Goal: Information Seeking & Learning: Learn about a topic

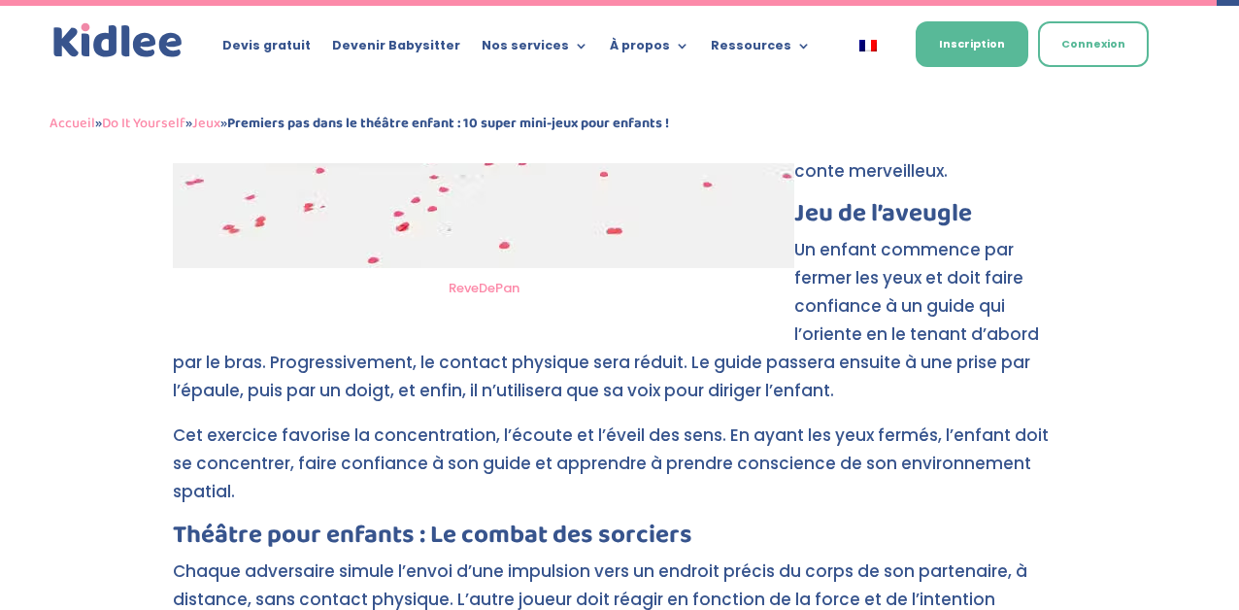
scroll to position [8399, 0]
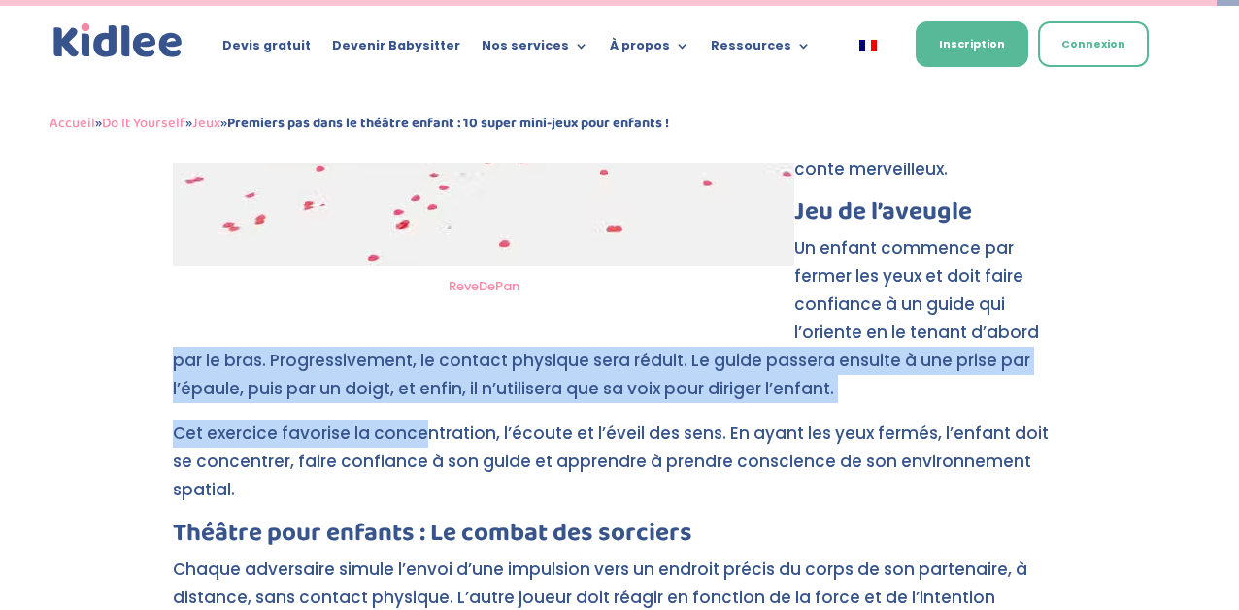
drag, startPoint x: 167, startPoint y: 243, endPoint x: 416, endPoint y: 315, distance: 258.8
click at [409, 278] on p "Un enfant commence par fermer les yeux et doit faire confiance à un guide qui l…" at bounding box center [620, 326] width 894 height 185
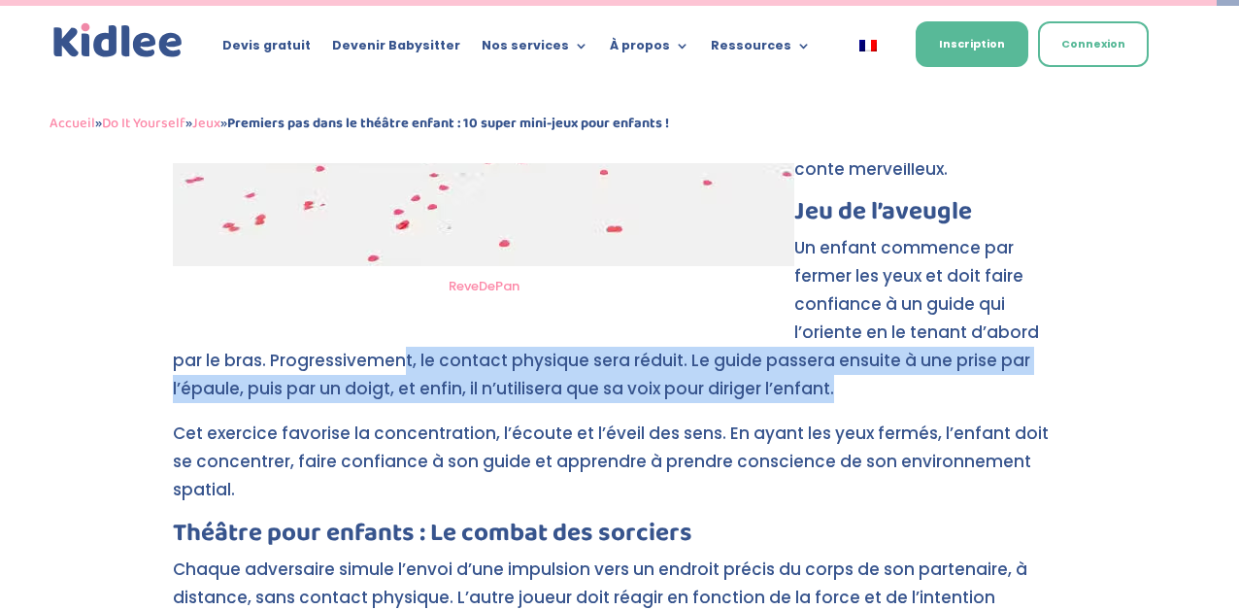
drag, startPoint x: 401, startPoint y: 240, endPoint x: 444, endPoint y: 293, distance: 68.4
click at [444, 293] on p "Un enfant commence par fermer les yeux et doit faire confiance à un guide qui l…" at bounding box center [620, 326] width 894 height 185
click at [407, 258] on p "Un enfant commence par fermer les yeux et doit faire confiance à un guide qui l…" at bounding box center [620, 326] width 894 height 185
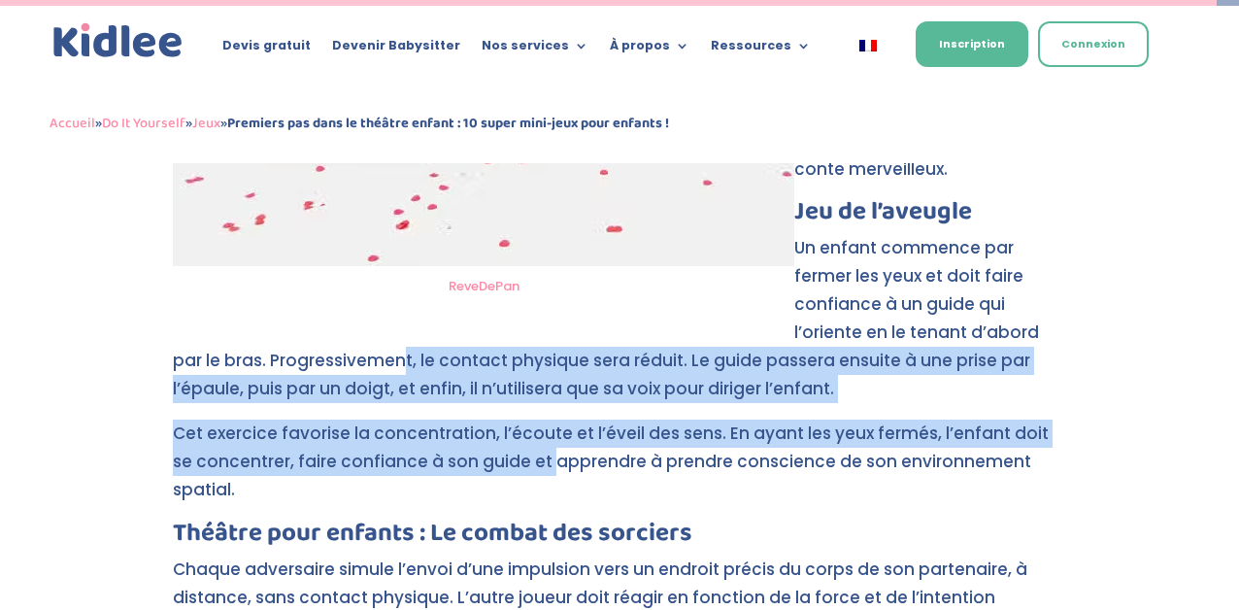
drag, startPoint x: 401, startPoint y: 258, endPoint x: 525, endPoint y: 347, distance: 152.5
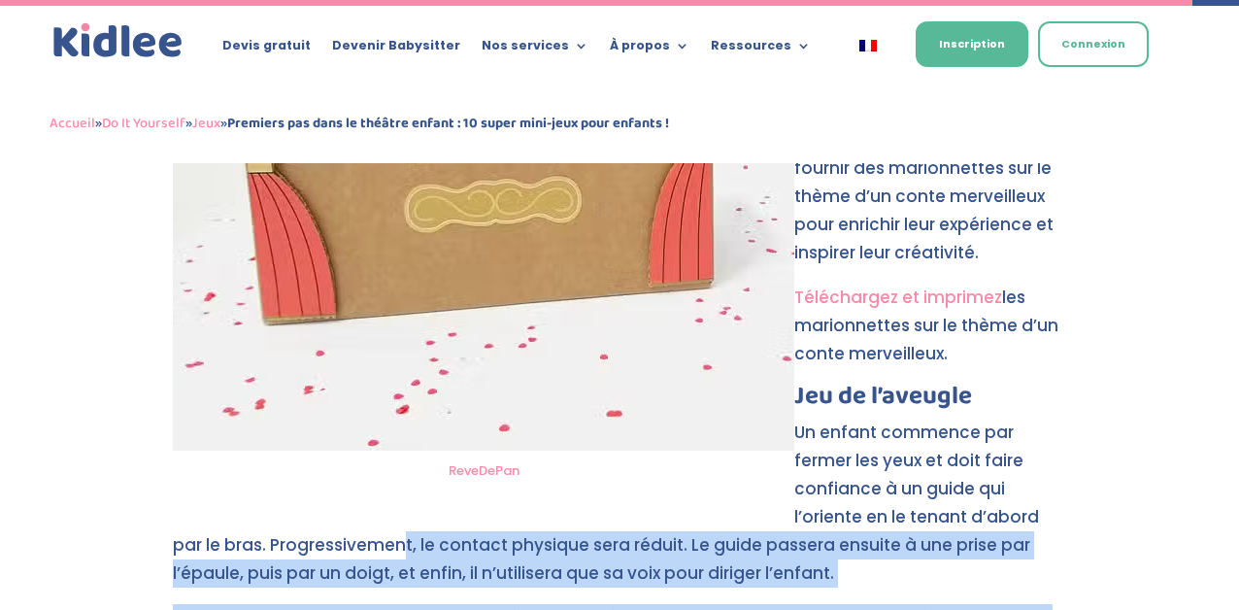
scroll to position [8235, 0]
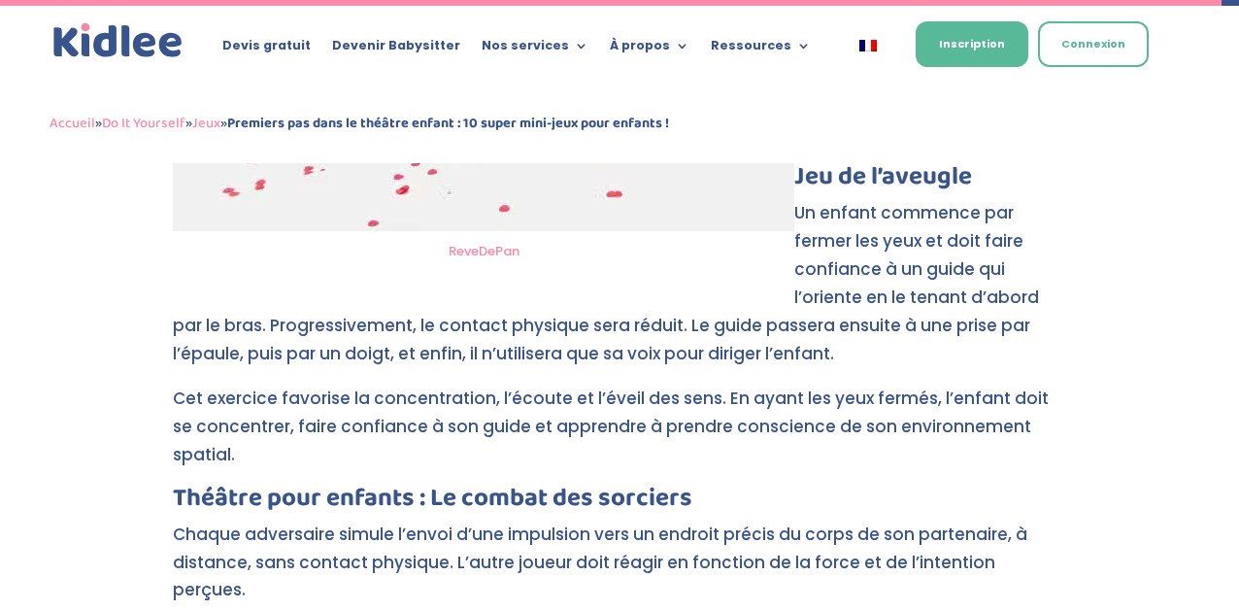
scroll to position [8437, 0]
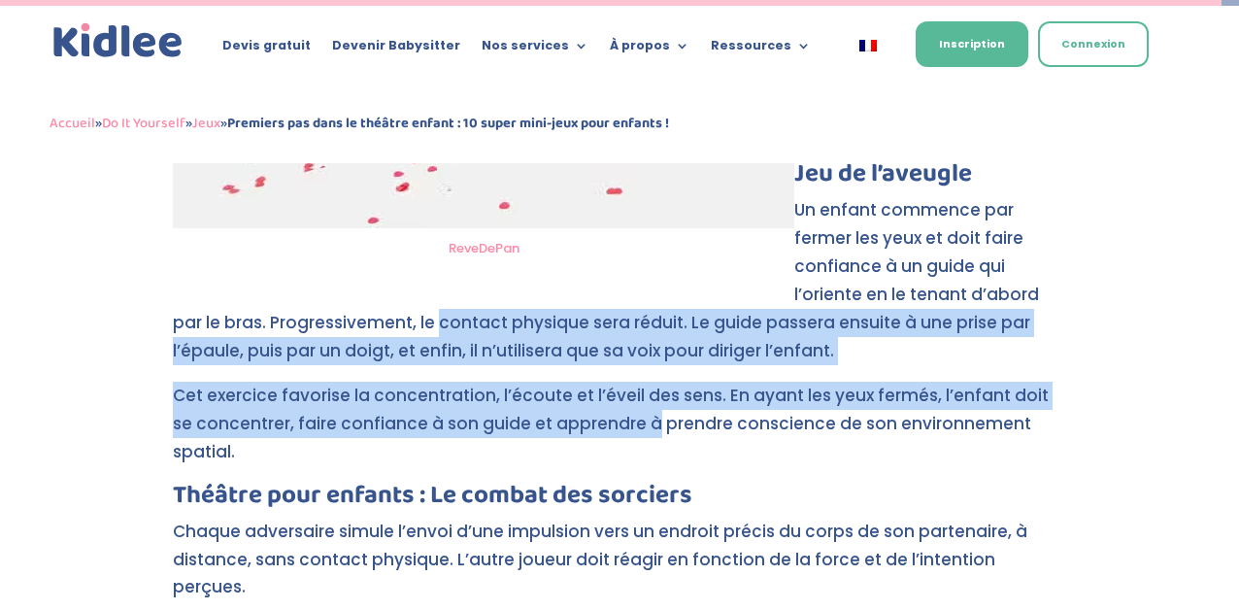
drag, startPoint x: 436, startPoint y: 220, endPoint x: 622, endPoint y: 305, distance: 203.8
click at [622, 382] on p "Cet exercice favorise la concentration, l’écoute et l’éveil des sens. En ayant …" at bounding box center [620, 432] width 894 height 101
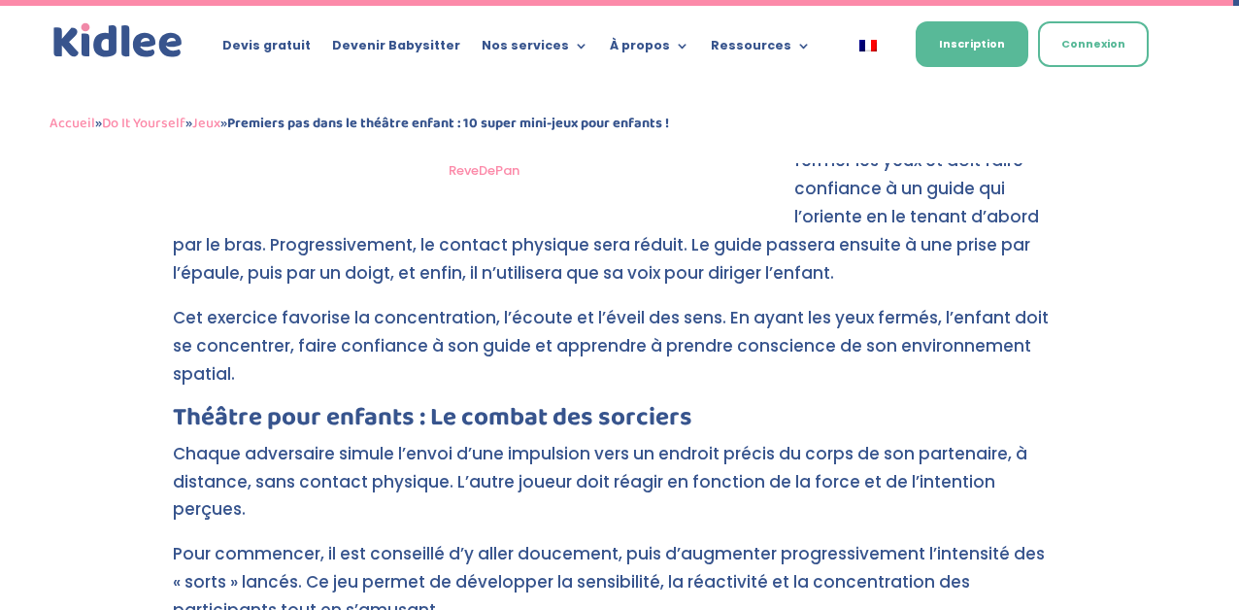
scroll to position [8520, 0]
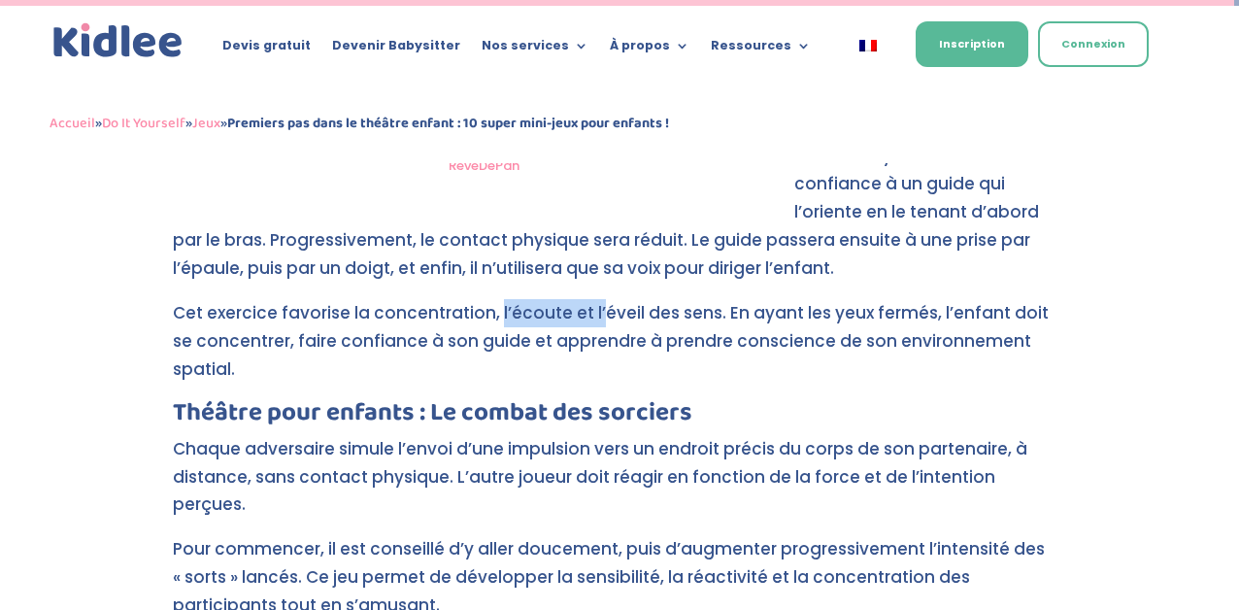
drag, startPoint x: 497, startPoint y: 206, endPoint x: 624, endPoint y: 215, distance: 126.6
click at [623, 299] on p "Cet exercice favorise la concentration, l’écoute et l’éveil des sens. En ayant …" at bounding box center [620, 349] width 894 height 101
click at [624, 299] on p "Cet exercice favorise la concentration, l’écoute et l’éveil des sens. En ayant …" at bounding box center [620, 349] width 894 height 101
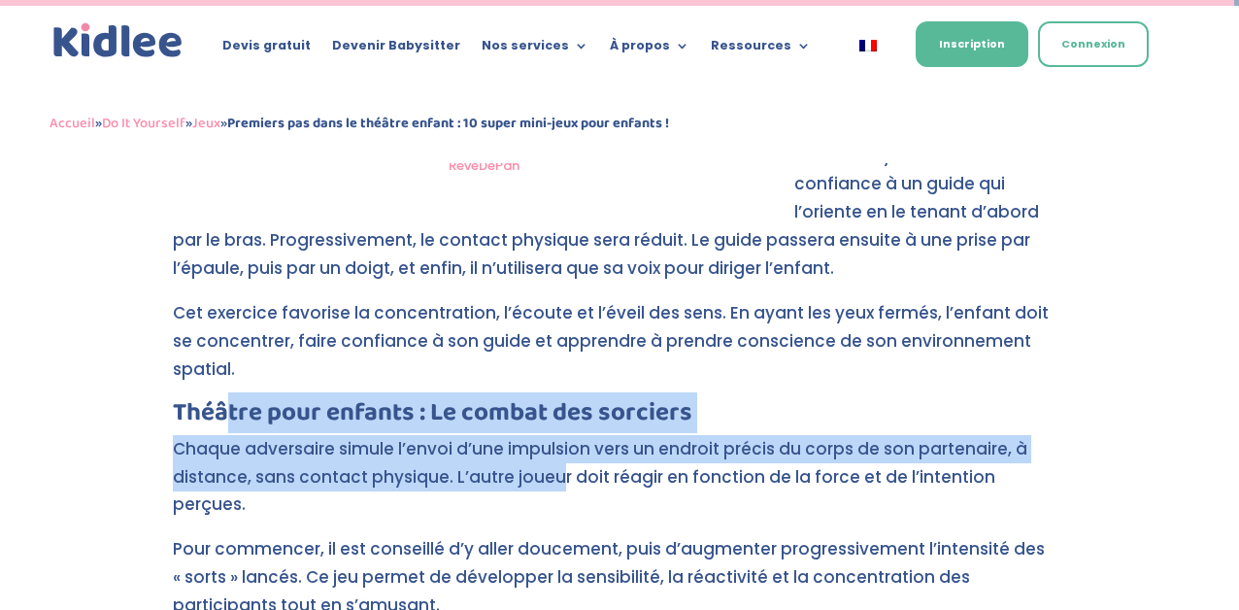
drag, startPoint x: 230, startPoint y: 267, endPoint x: 554, endPoint y: 323, distance: 328.3
click at [554, 435] on p "Chaque adversaire simule l’envoi d’une impulsion vers un endroit précis du corp…" at bounding box center [620, 485] width 894 height 101
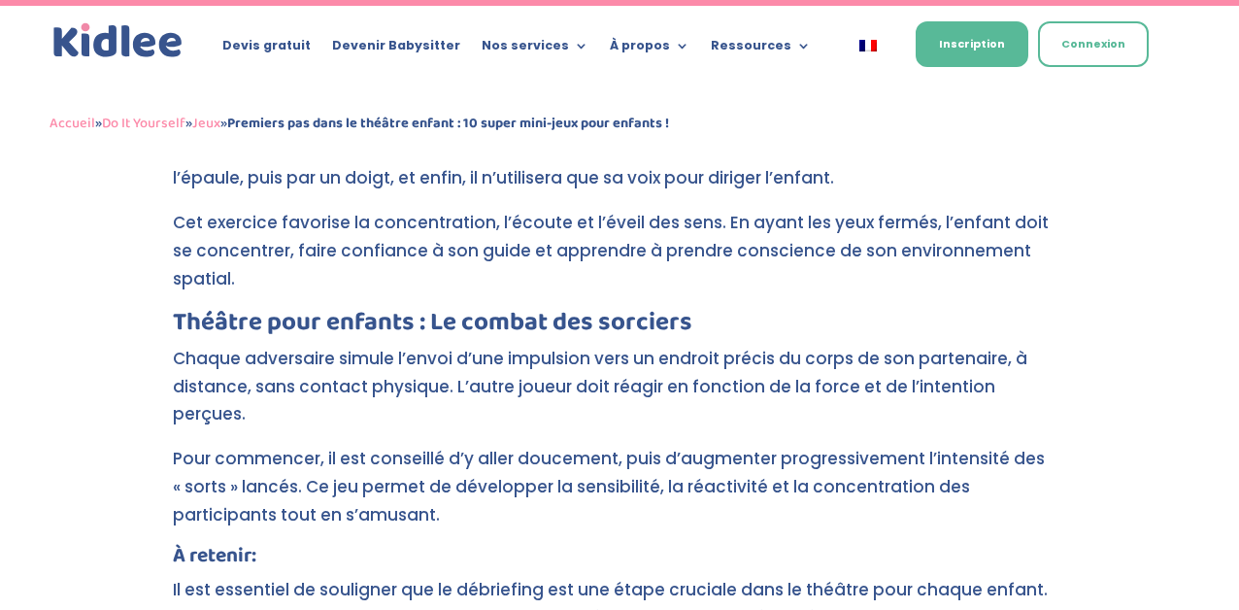
scroll to position [8608, 0]
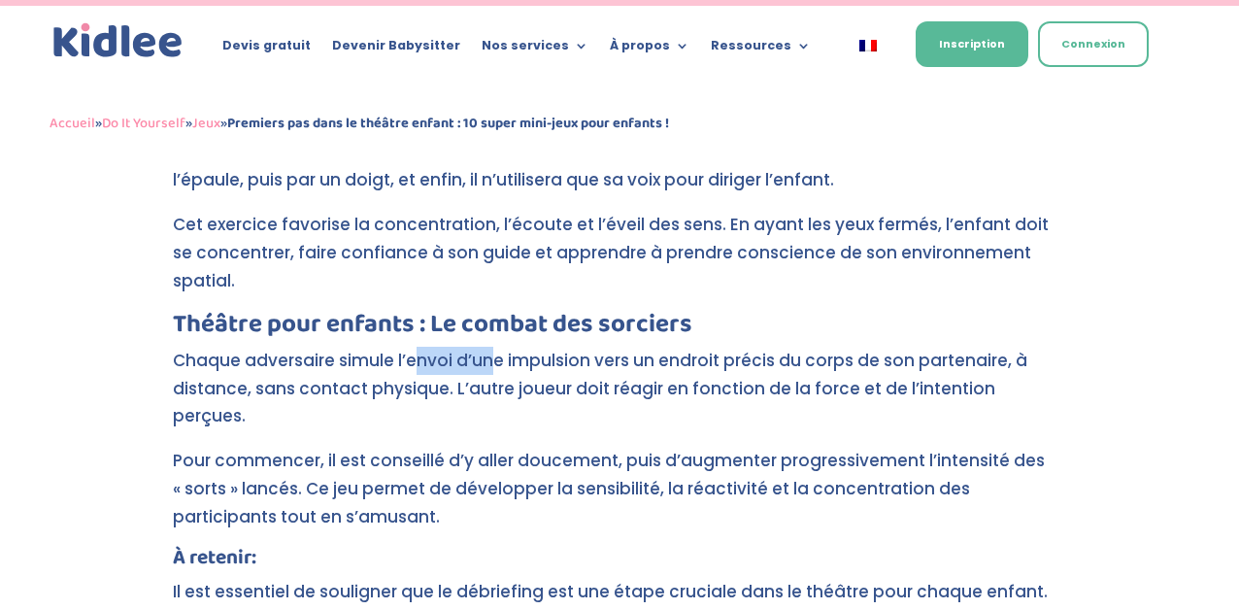
drag, startPoint x: 416, startPoint y: 216, endPoint x: 482, endPoint y: 224, distance: 66.6
click at [488, 347] on p "Chaque adversaire simule l’envoi d’une impulsion vers un endroit précis du corp…" at bounding box center [620, 397] width 894 height 101
click at [482, 347] on p "Chaque adversaire simule l’envoi d’une impulsion vers un endroit précis du corp…" at bounding box center [620, 397] width 894 height 101
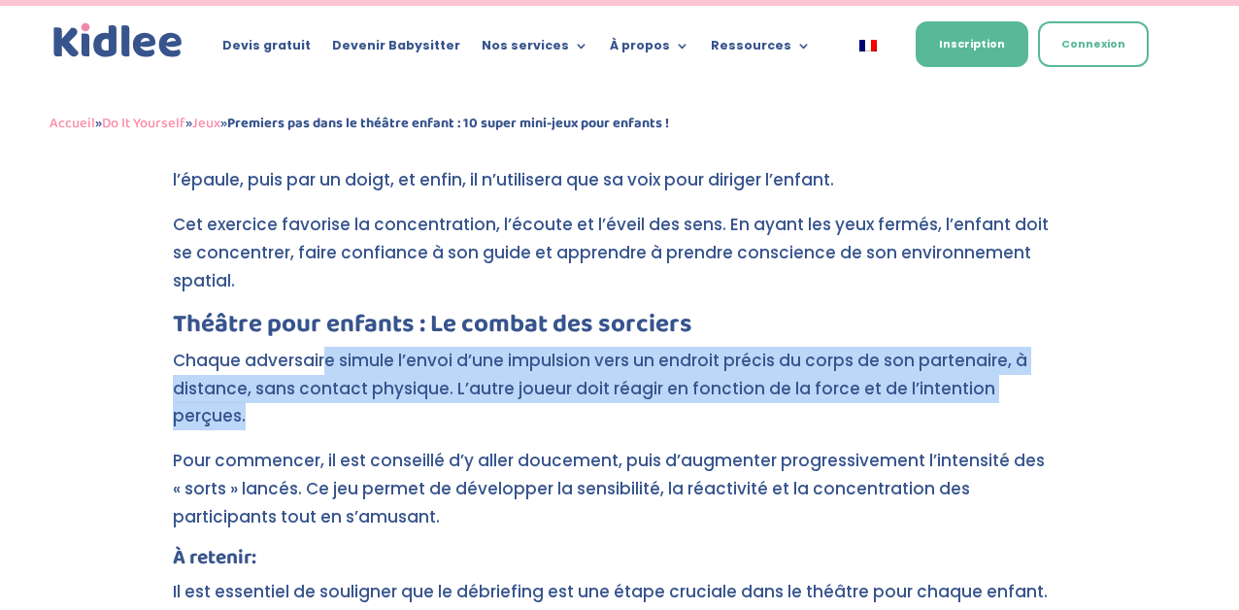
drag, startPoint x: 324, startPoint y: 213, endPoint x: 526, endPoint y: 306, distance: 222.5
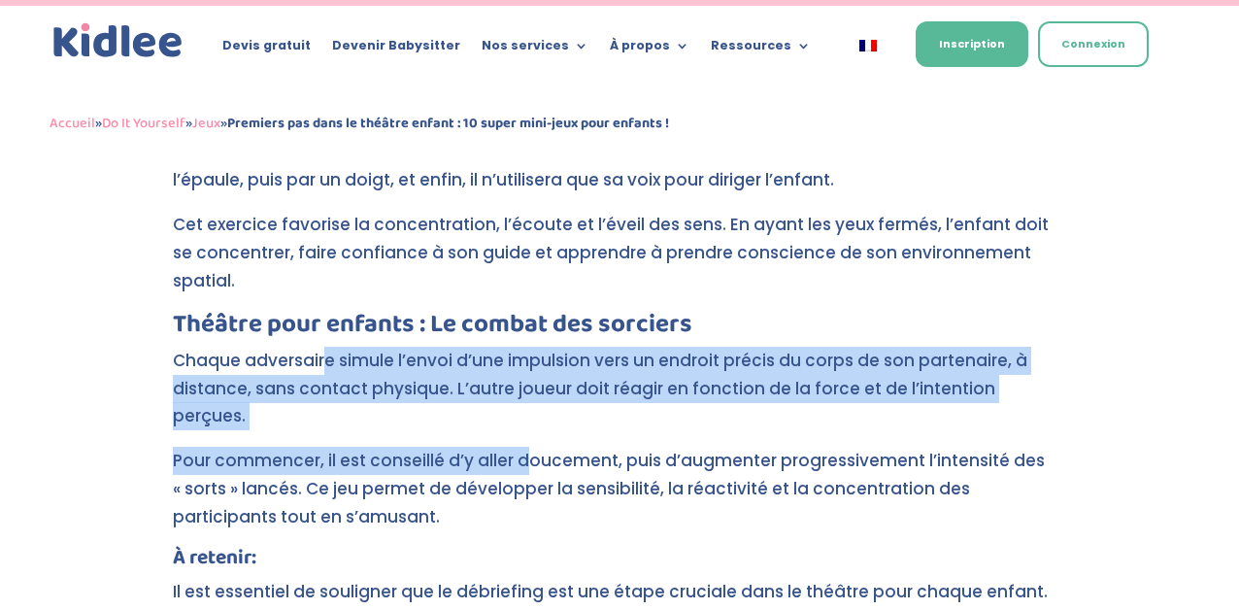
click at [526, 447] on p "Pour commencer, il est conseillé d’y aller doucement, puis d’augmenter progress…" at bounding box center [620, 497] width 894 height 101
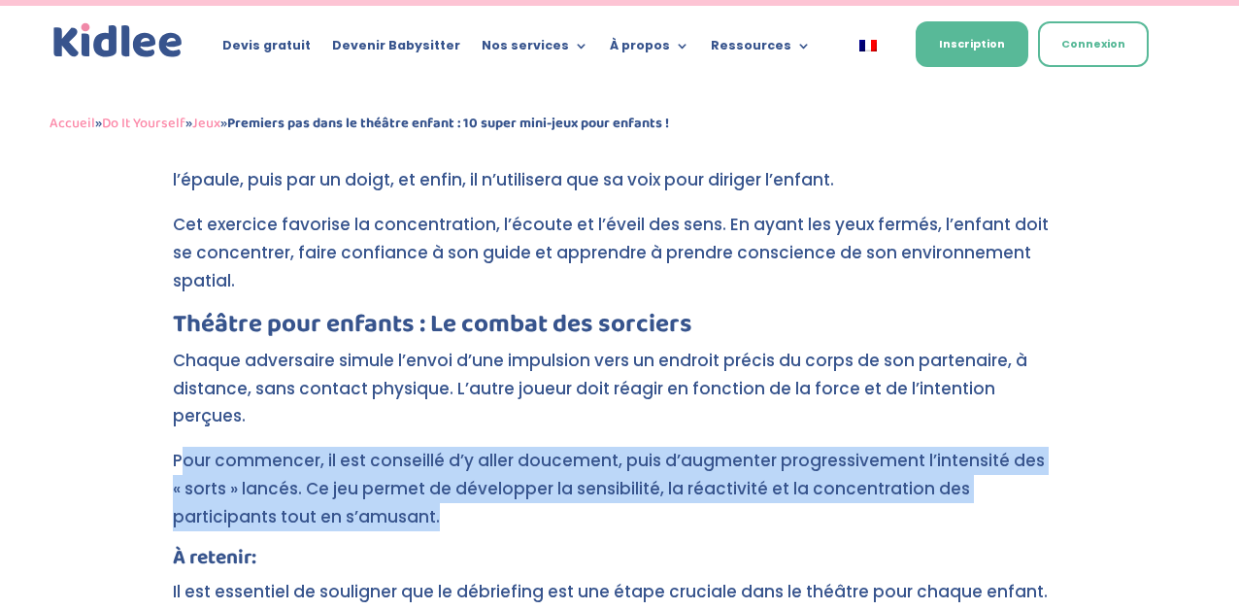
drag, startPoint x: 185, startPoint y: 290, endPoint x: 497, endPoint y: 364, distance: 321.3
click at [497, 447] on p "Pour commencer, il est conseillé d’y aller doucement, puis d’augmenter progress…" at bounding box center [620, 497] width 894 height 101
click at [501, 447] on p "Pour commencer, il est conseillé d’y aller doucement, puis d’augmenter progress…" at bounding box center [620, 497] width 894 height 101
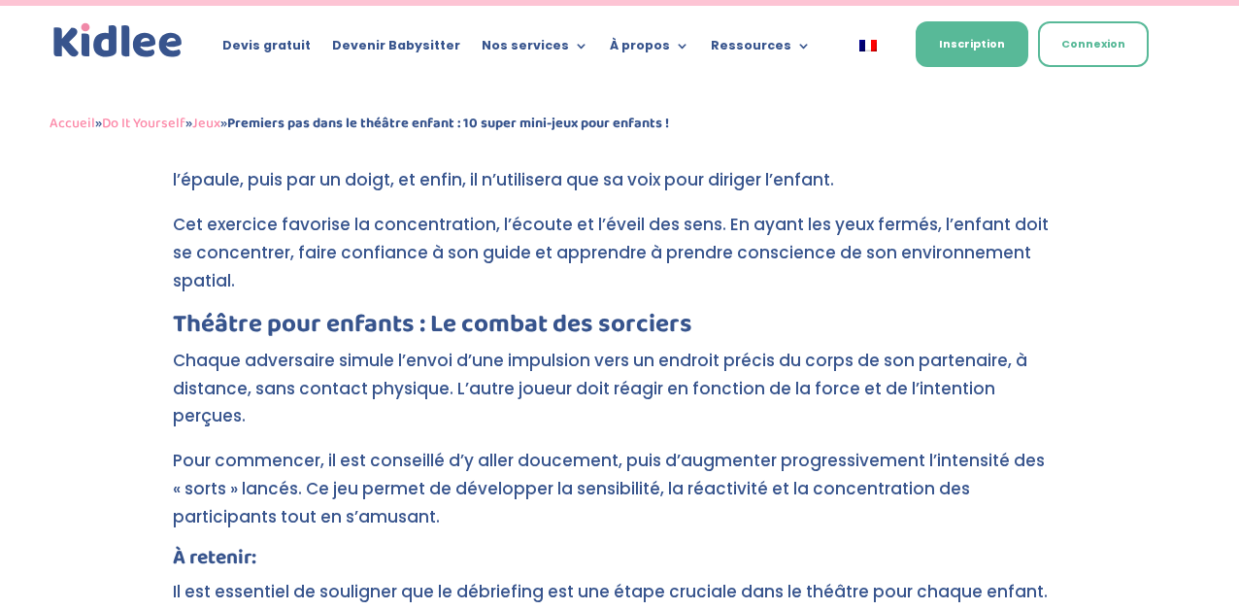
drag, startPoint x: 469, startPoint y: 297, endPoint x: 542, endPoint y: 388, distance: 116.8
click at [542, 548] on h4 "À retenir :" at bounding box center [620, 563] width 894 height 30
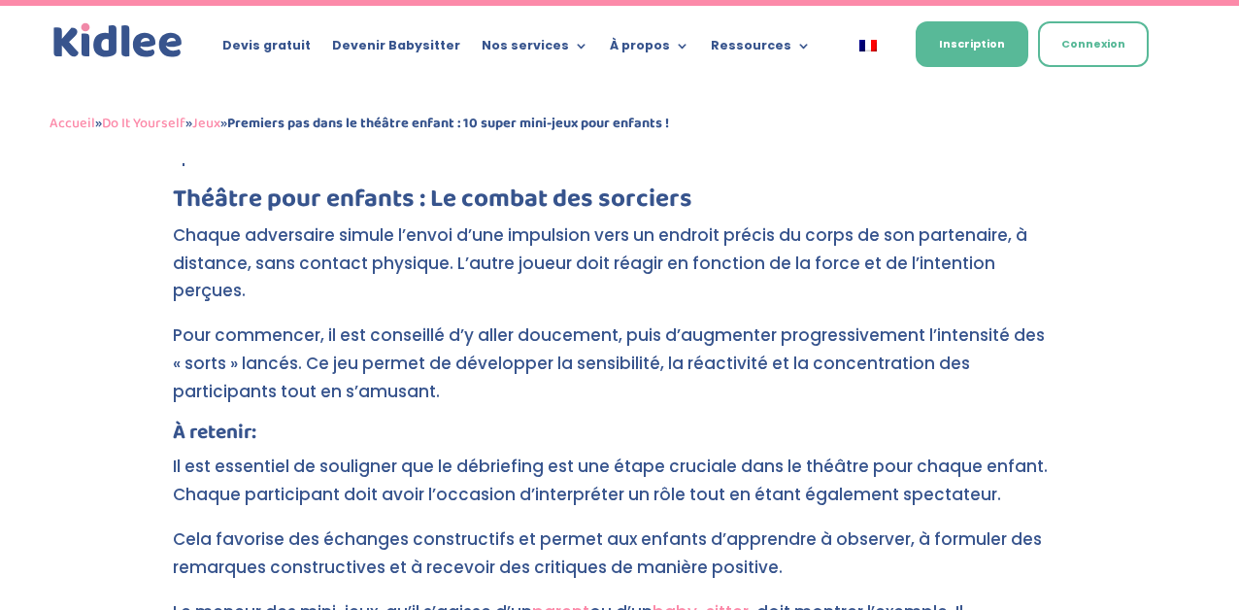
scroll to position [8734, 0]
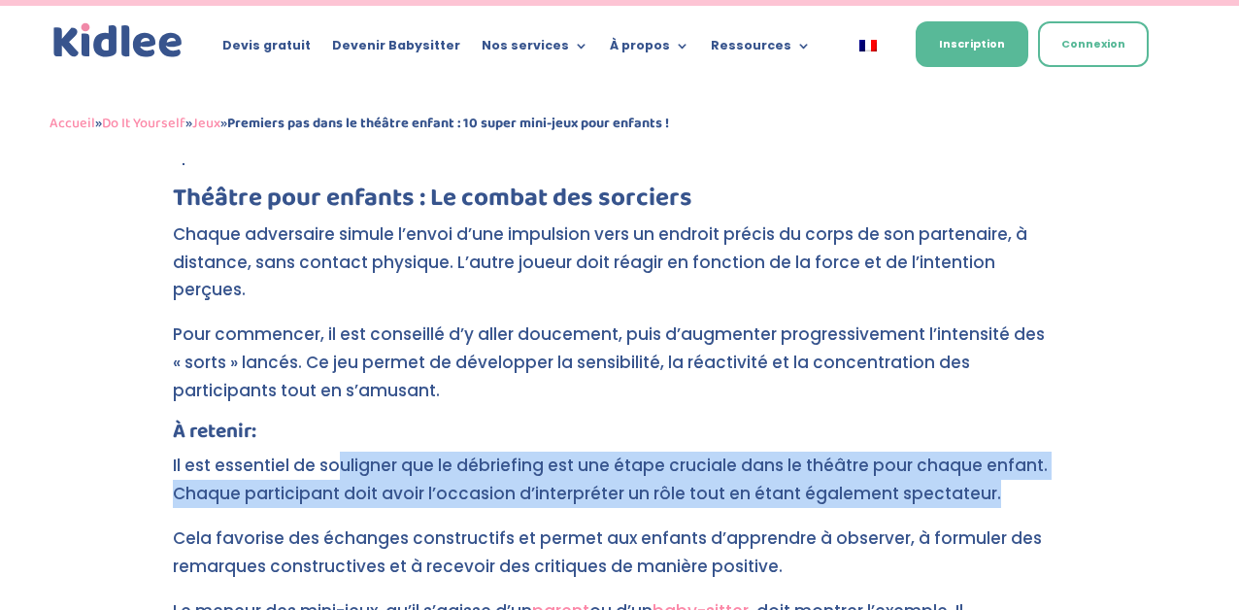
drag, startPoint x: 342, startPoint y: 296, endPoint x: 665, endPoint y: 343, distance: 326.8
click at [665, 452] on p "Il est essentiel de souligner que le débriefing est une étape cruciale dans le …" at bounding box center [620, 488] width 894 height 73
click at [474, 452] on p "Il est essentiel de souligner que le débriefing est une étape cruciale dans le …" at bounding box center [620, 488] width 894 height 73
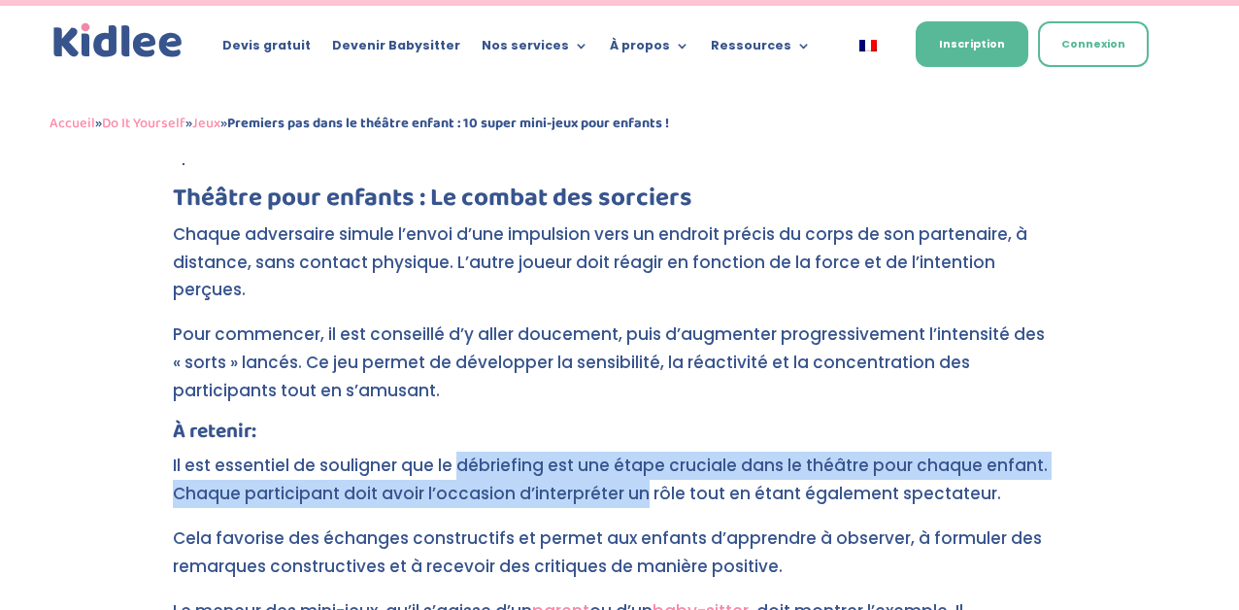
drag, startPoint x: 474, startPoint y: 288, endPoint x: 630, endPoint y: 321, distance: 159.6
click at [630, 452] on p "Il est essentiel de souligner que le débriefing est une étape cruciale dans le …" at bounding box center [620, 488] width 894 height 73
drag, startPoint x: 439, startPoint y: 289, endPoint x: 754, endPoint y: 333, distance: 317.7
click at [754, 452] on p "Il est essentiel de souligner que le débriefing est une étape cruciale dans le …" at bounding box center [620, 488] width 894 height 73
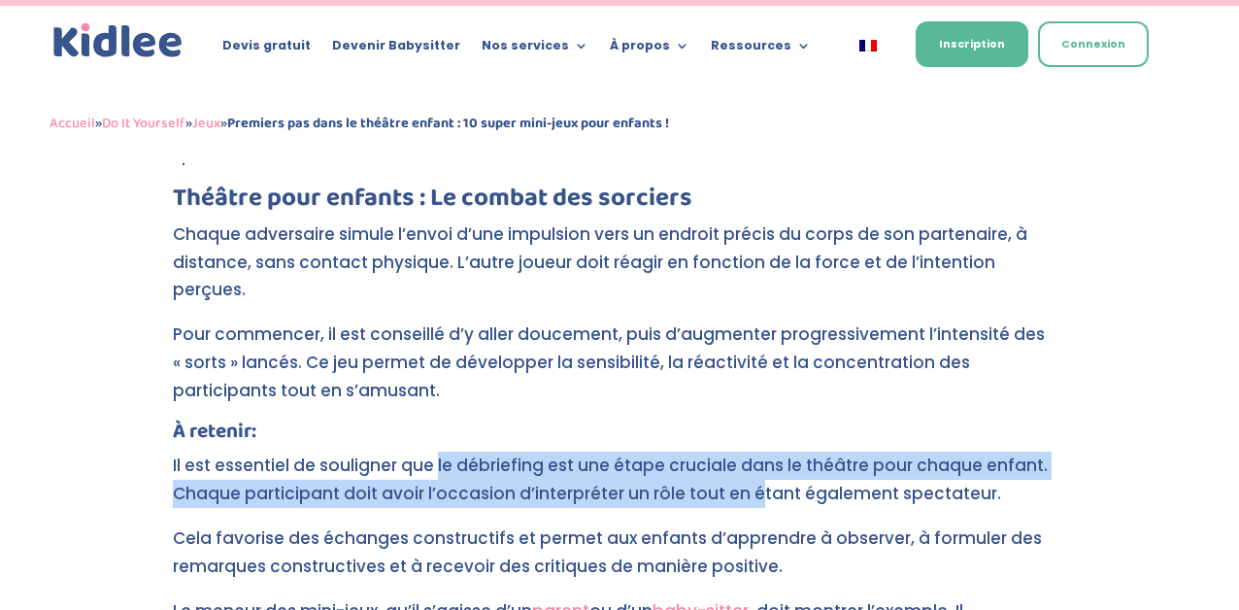
click at [329, 452] on p "Il est essentiel de souligner que le débriefing est une étape cruciale dans le …" at bounding box center [620, 488] width 894 height 73
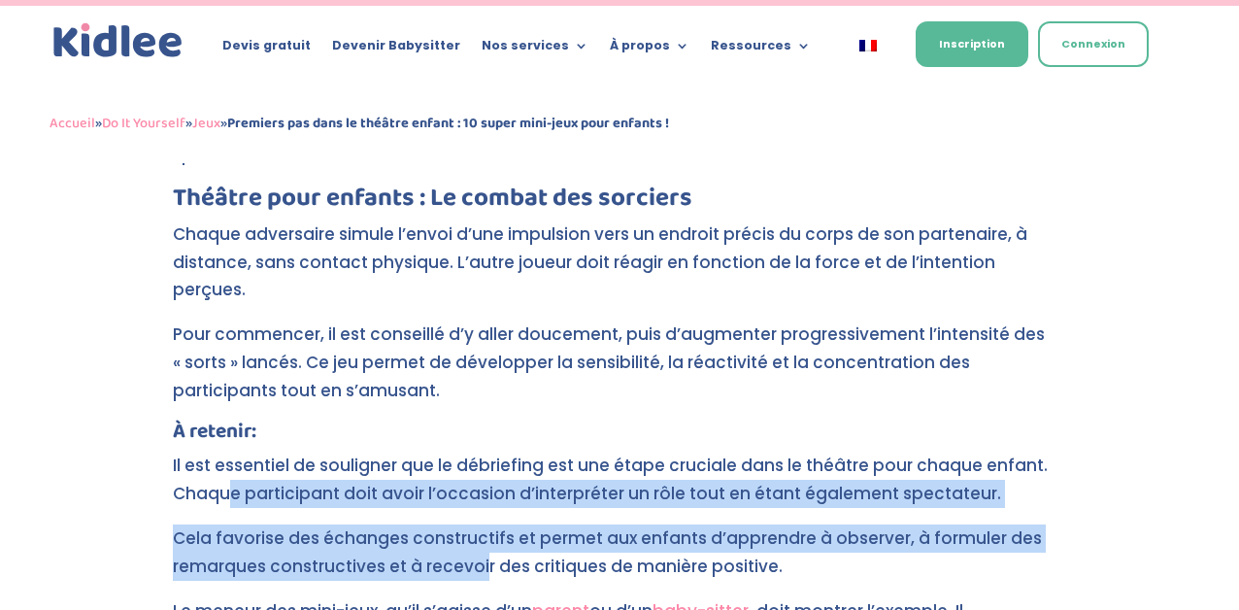
drag, startPoint x: 230, startPoint y: 325, endPoint x: 486, endPoint y: 391, distance: 263.8
click at [486, 524] on p "Cela favorise des échanges constructifs et permet aux enfants d’apprendre à obs…" at bounding box center [620, 560] width 894 height 73
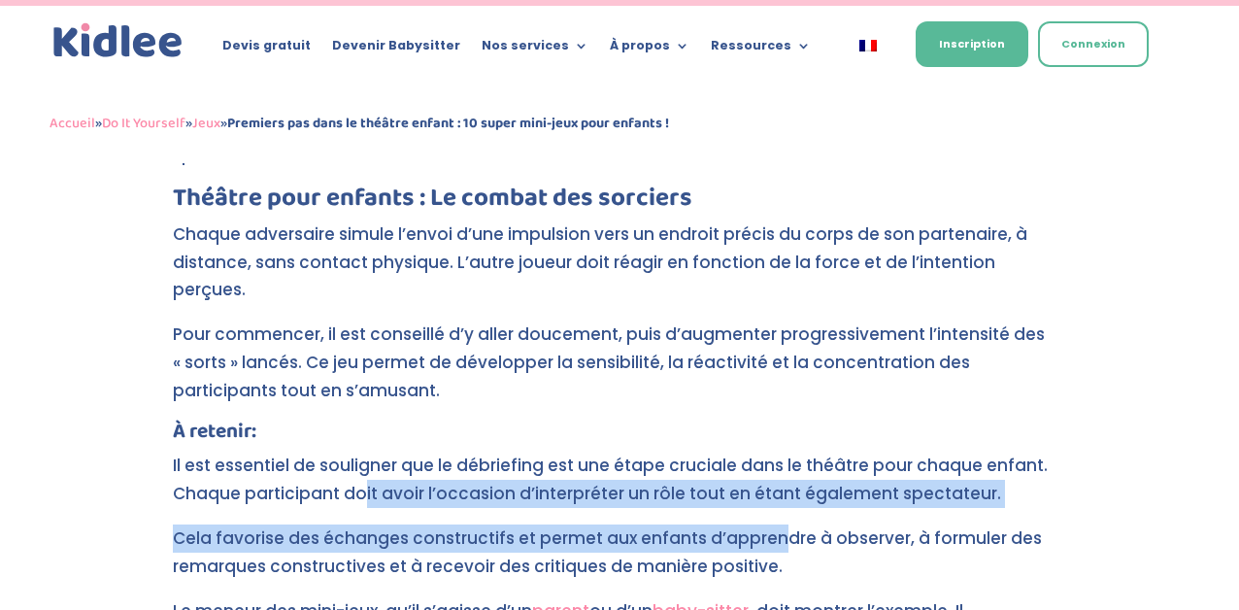
drag, startPoint x: 364, startPoint y: 328, endPoint x: 775, endPoint y: 376, distance: 413.6
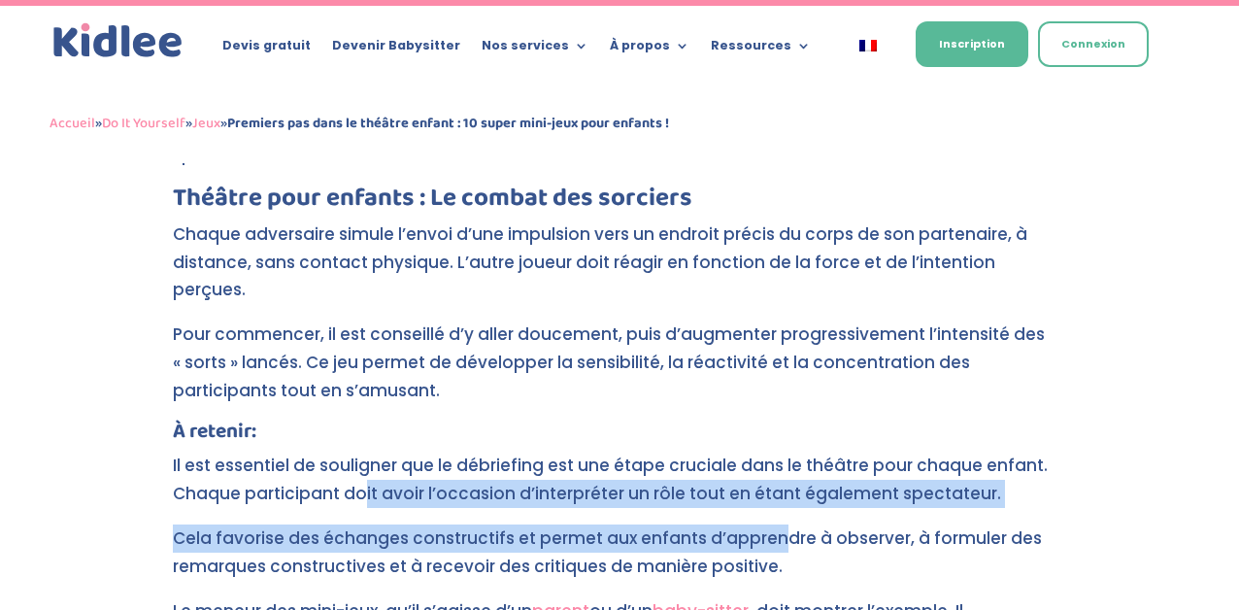
scroll to position [8800, 0]
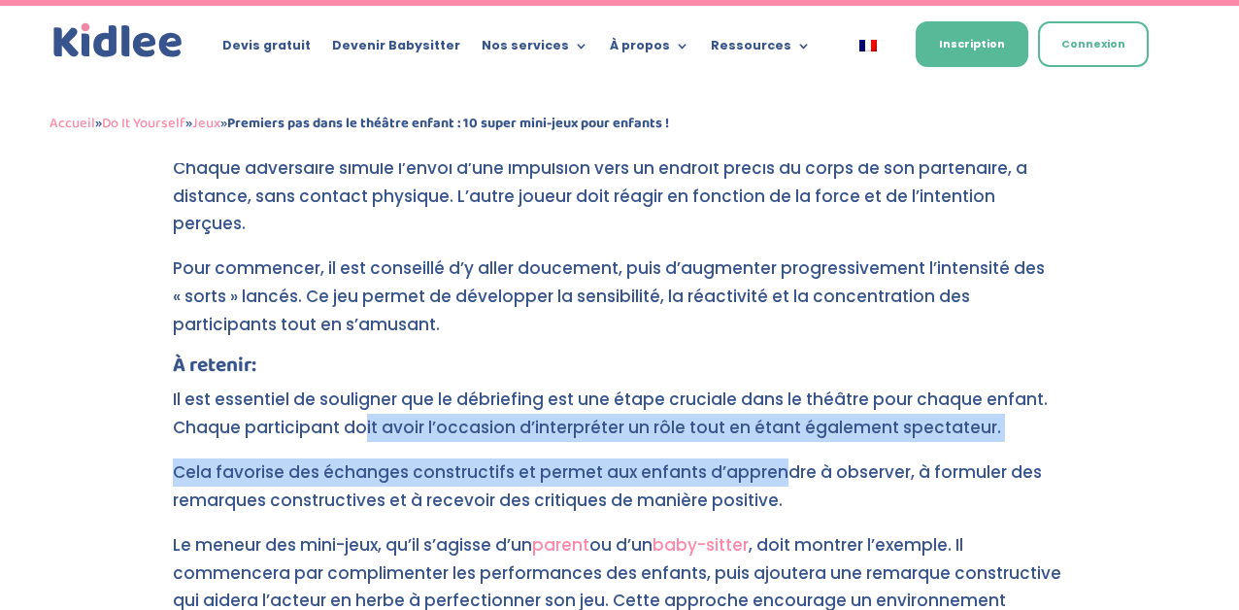
click at [407, 458] on p "Cela favorise des échanges constructifs et permet aux enfants d’apprendre à obs…" at bounding box center [620, 494] width 894 height 73
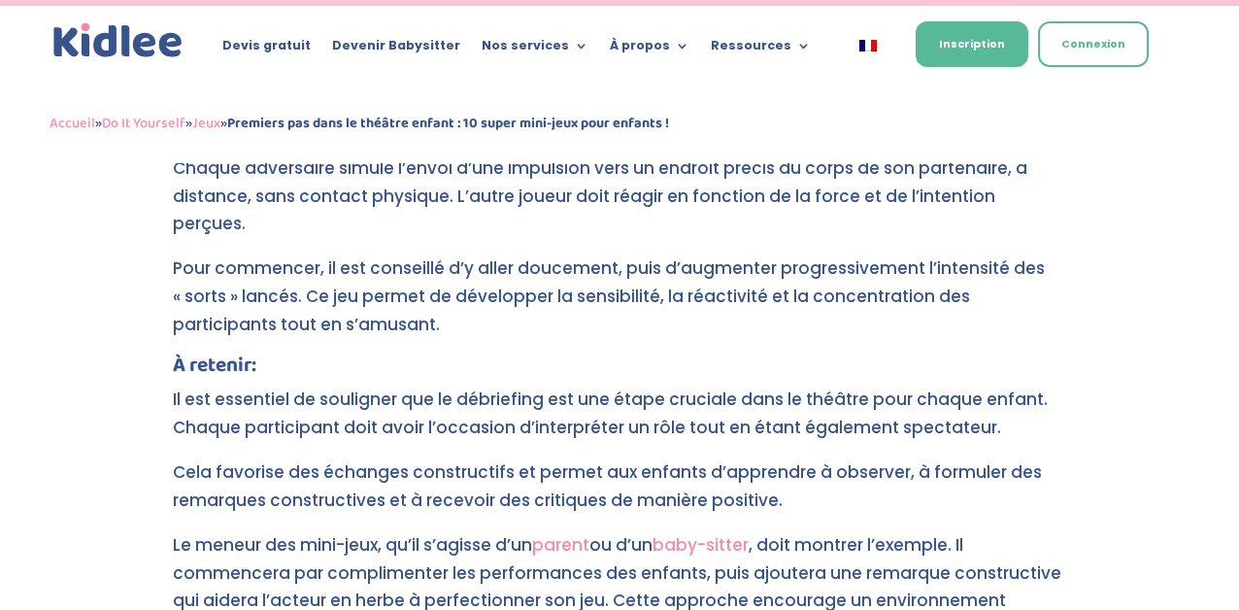
click at [277, 386] on p "Il est essentiel de souligner que le débriefing est une étape cruciale dans le …" at bounding box center [620, 422] width 894 height 73
drag, startPoint x: 277, startPoint y: 288, endPoint x: 539, endPoint y: 351, distance: 269.5
click at [539, 458] on p "Cela favorise des échanges constructifs et permet aux enfants d’apprendre à obs…" at bounding box center [620, 494] width 894 height 73
drag, startPoint x: 459, startPoint y: 290, endPoint x: 543, endPoint y: 334, distance: 94.3
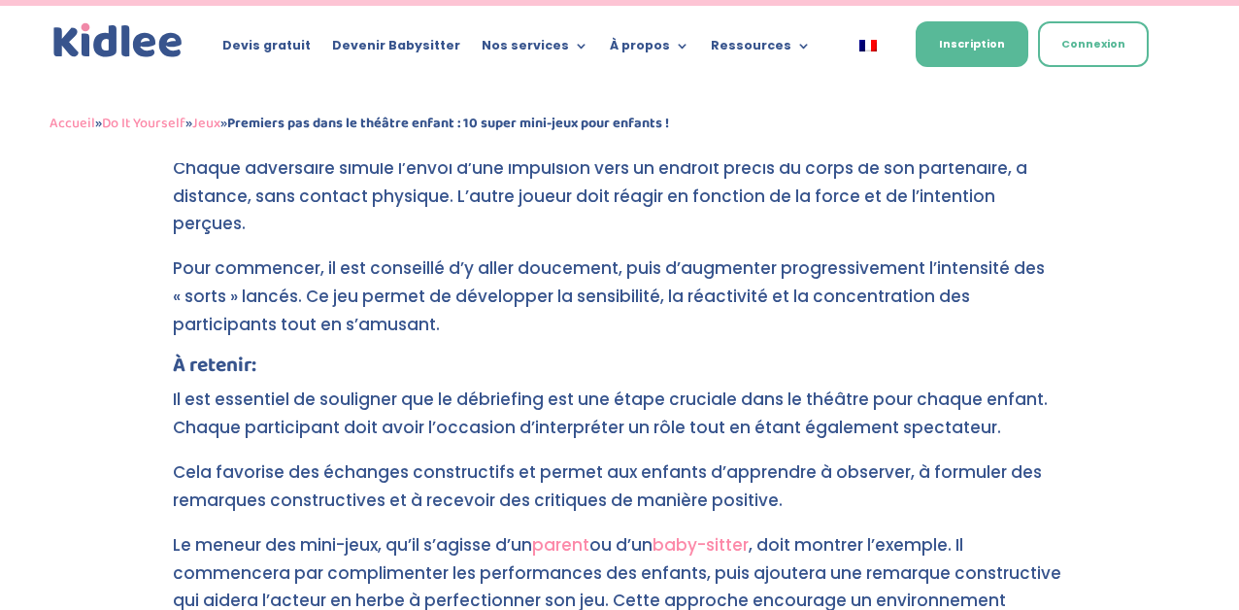
click at [543, 458] on p "Cela favorise des échanges constructifs et permet aux enfants d’apprendre à obs…" at bounding box center [620, 494] width 894 height 73
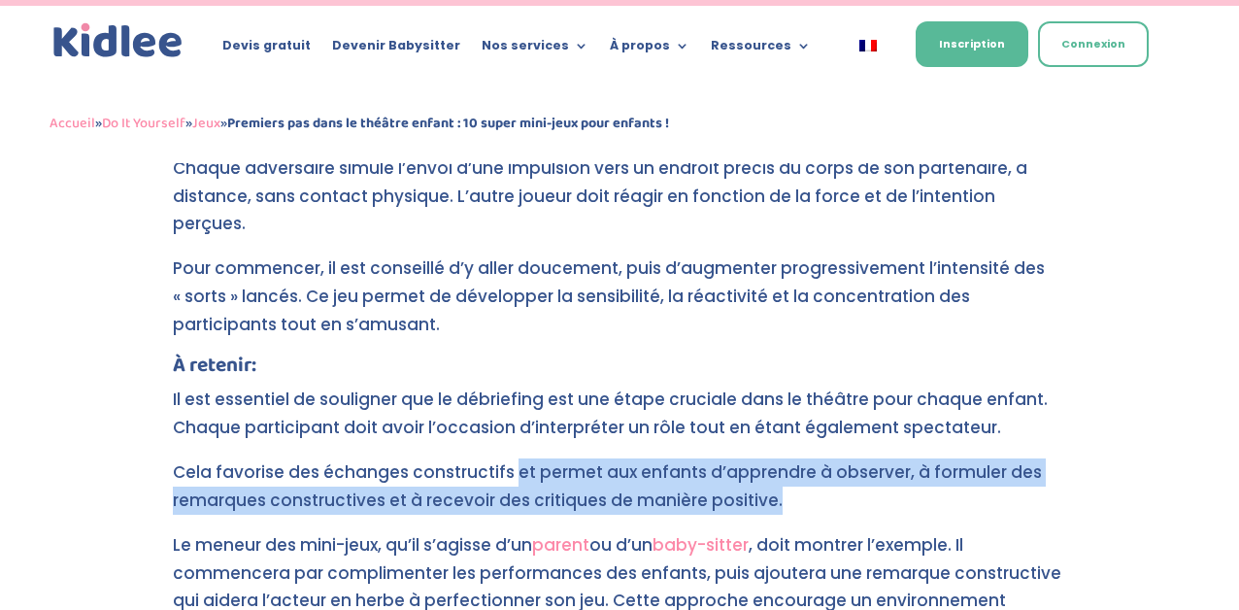
drag, startPoint x: 513, startPoint y: 317, endPoint x: 591, endPoint y: 350, distance: 85.3
click at [591, 458] on p "Cela favorise des échanges constructifs et permet aux enfants d’apprendre à obs…" at bounding box center [620, 494] width 894 height 73
click at [373, 458] on p "Cela favorise des échanges constructifs et permet aux enfants d’apprendre à obs…" at bounding box center [620, 494] width 894 height 73
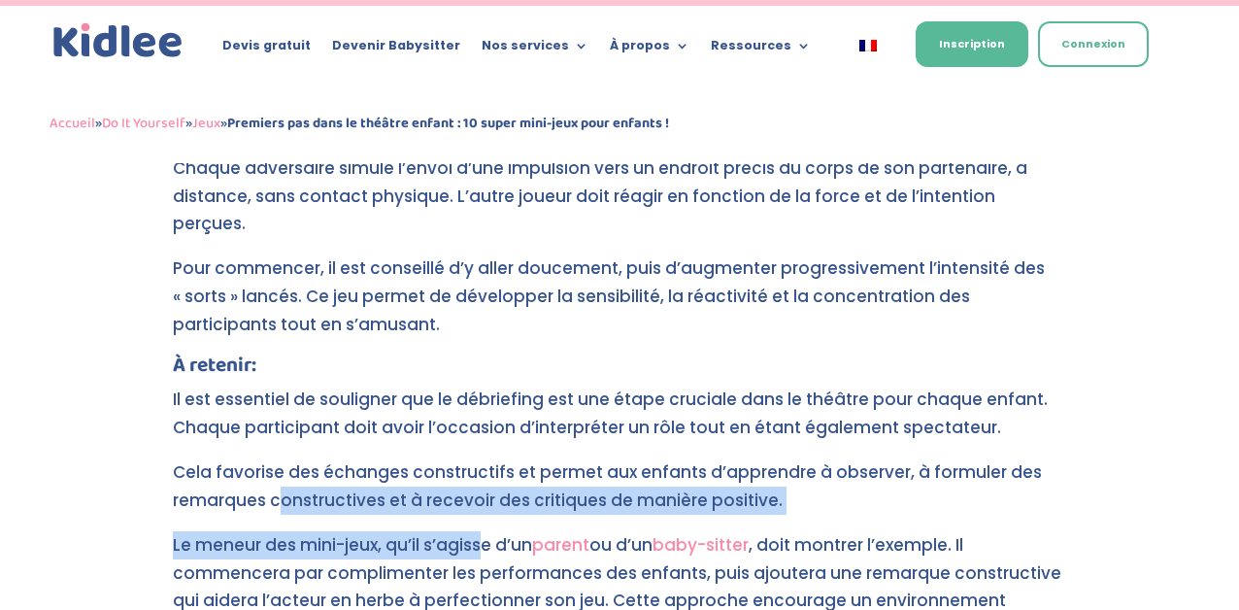
drag, startPoint x: 276, startPoint y: 333, endPoint x: 488, endPoint y: 384, distance: 217.7
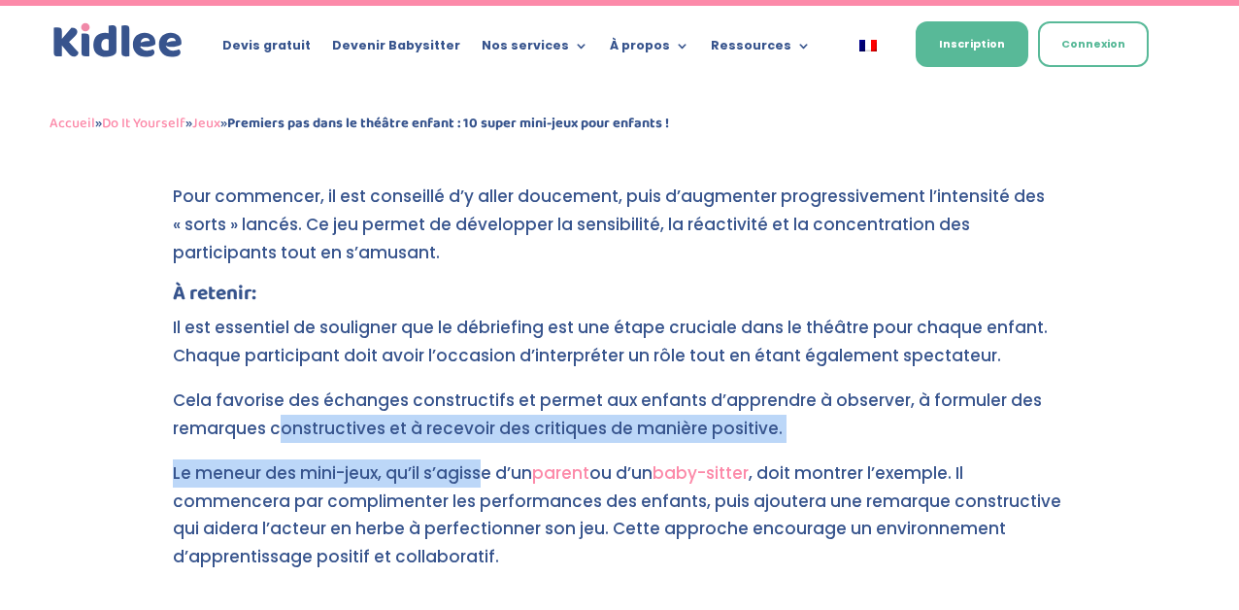
scroll to position [8876, 0]
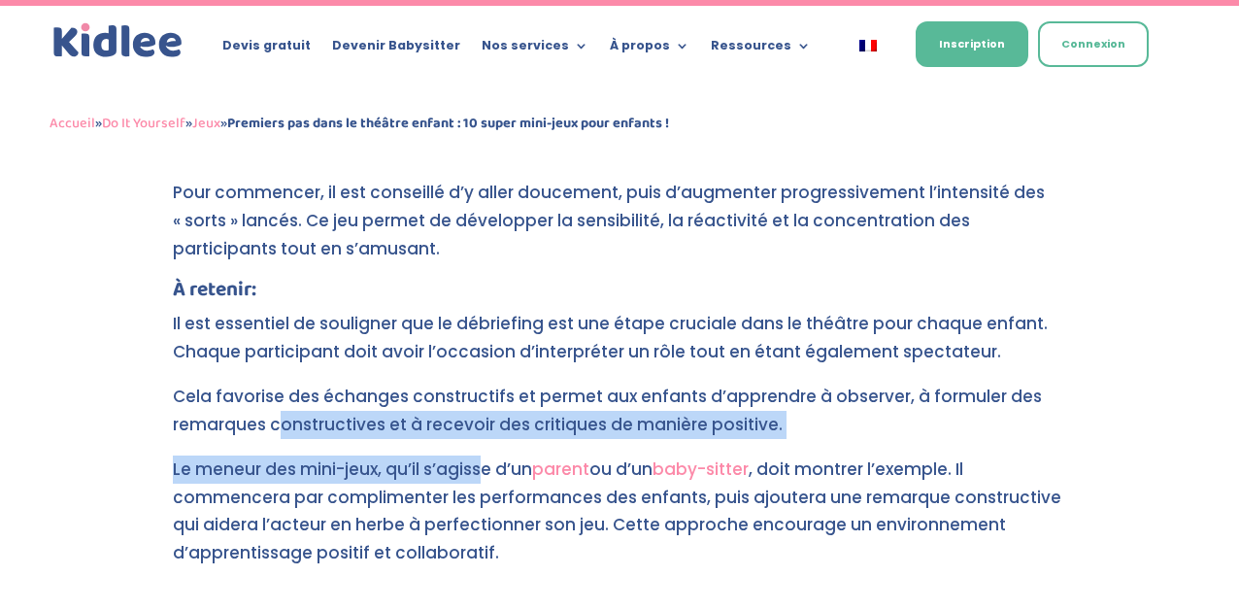
click at [488, 456] on p "Le meneur des mini-jeux, qu’il s’agisse d’un parent ou d’un baby-sitter , doit …" at bounding box center [620, 512] width 894 height 113
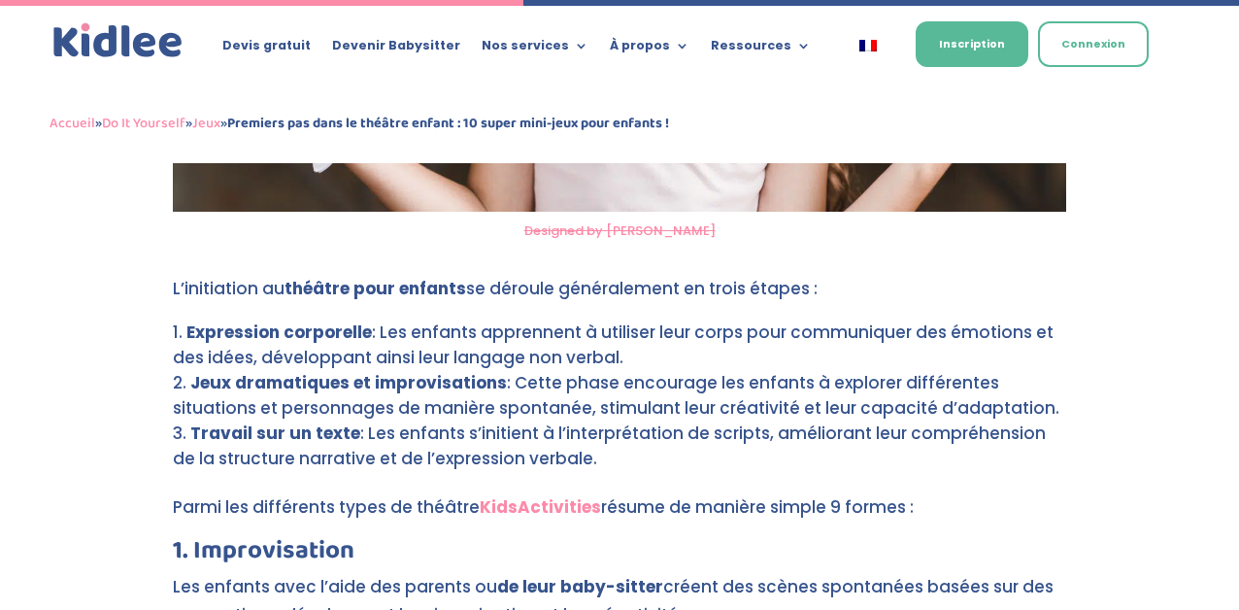
scroll to position [3613, 0]
